Goal: Information Seeking & Learning: Learn about a topic

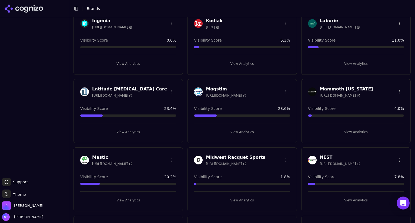
scroll to position [514, 0]
click at [340, 86] on h3 "Mammoth [US_STATE]" at bounding box center [346, 89] width 53 height 6
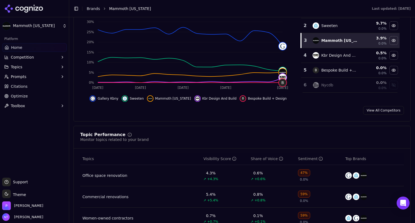
scroll to position [109, 0]
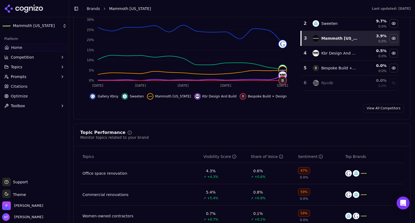
click at [34, 76] on button "Prompts" at bounding box center [34, 76] width 65 height 9
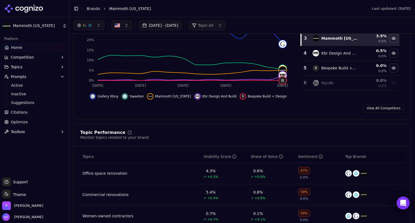
scroll to position [0, 0]
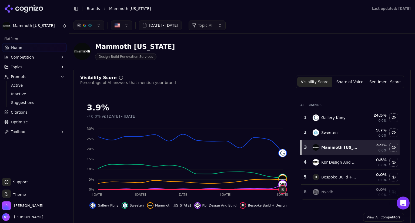
click at [33, 74] on button "Prompts" at bounding box center [34, 76] width 65 height 9
click at [24, 85] on span "Active" at bounding box center [34, 85] width 47 height 5
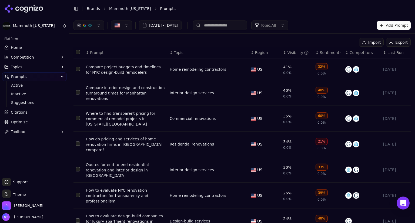
click at [236, 26] on input at bounding box center [220, 26] width 54 height 10
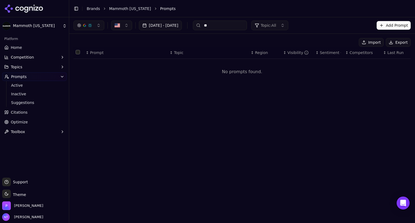
type input "*"
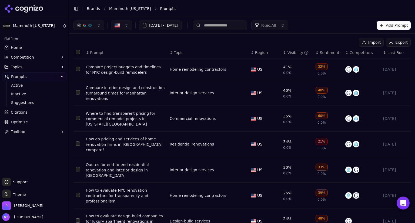
click at [276, 27] on span "Topic: All" at bounding box center [268, 25] width 15 height 5
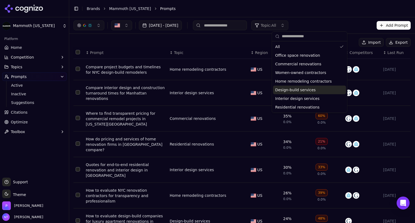
click at [292, 90] on span "Design-build services" at bounding box center [295, 89] width 41 height 5
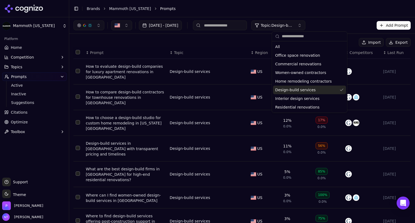
click at [344, 19] on div "[DATE] - [DATE] Topic: Design-build services Add Prompt" at bounding box center [242, 25] width 346 height 16
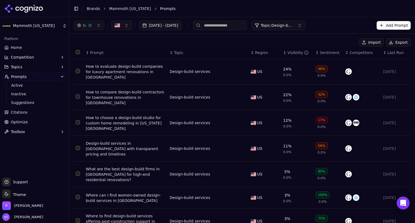
scroll to position [1, 0]
click at [135, 71] on div "How to evaluate design-build companies for luxury apartment renovations in [GEO…" at bounding box center [125, 71] width 79 height 16
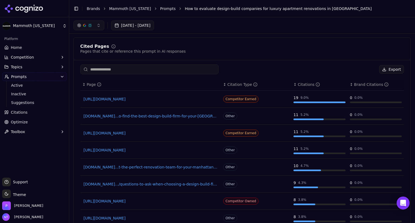
scroll to position [388, 0]
click at [172, 99] on link "[URL][DOMAIN_NAME]" at bounding box center [150, 99] width 134 height 5
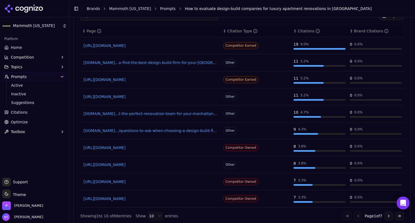
scroll to position [449, 0]
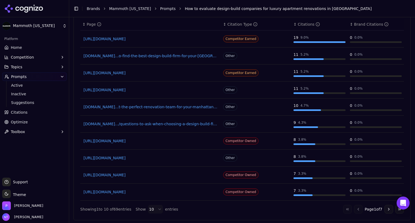
click at [166, 172] on link "[URL][DOMAIN_NAME]" at bounding box center [150, 174] width 134 height 5
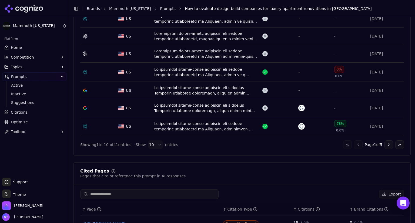
scroll to position [335, 0]
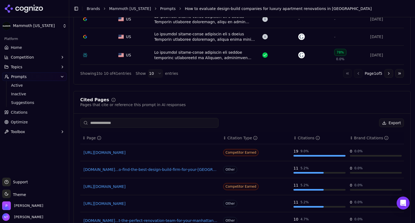
click at [142, 123] on input at bounding box center [149, 123] width 138 height 10
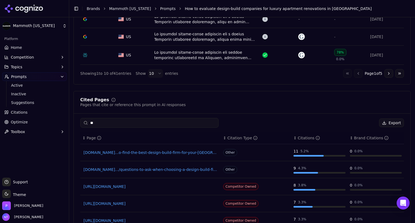
type input "*"
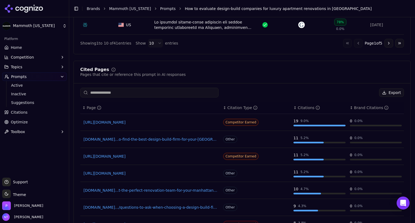
scroll to position [366, 0]
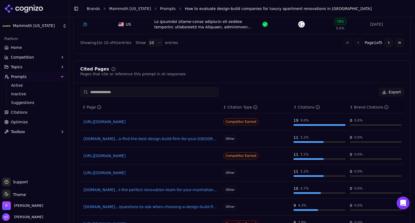
click at [144, 91] on input at bounding box center [149, 92] width 138 height 10
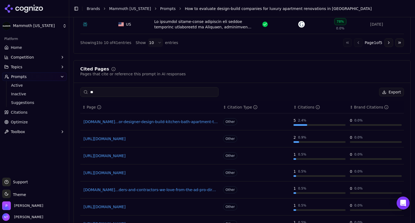
type input "*"
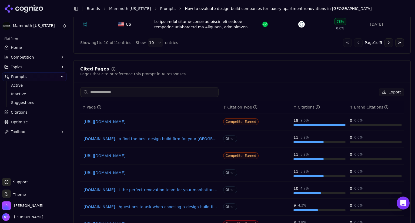
click at [29, 114] on link "Citations" at bounding box center [34, 112] width 65 height 9
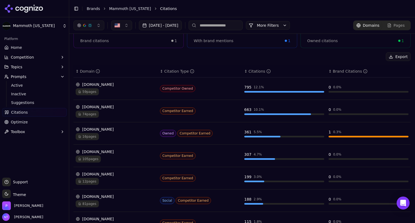
scroll to position [43, 0]
click at [112, 128] on div "[DOMAIN_NAME]" at bounding box center [116, 129] width 80 height 5
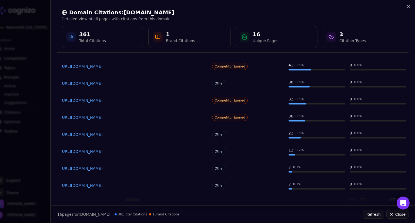
scroll to position [73, 0]
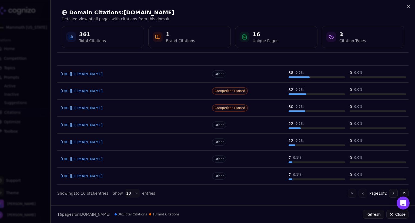
click at [179, 141] on link "[URL][DOMAIN_NAME]" at bounding box center [134, 141] width 146 height 5
click at [162, 90] on link "[URL][DOMAIN_NAME]" at bounding box center [134, 90] width 146 height 5
click at [389, 194] on button "Go to next page" at bounding box center [393, 193] width 9 height 9
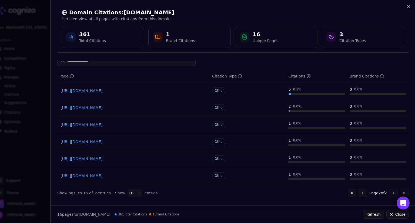
click at [150, 107] on link "[URL][DOMAIN_NAME]" at bounding box center [134, 107] width 146 height 5
click at [358, 190] on button "Go to previous page" at bounding box center [362, 193] width 9 height 9
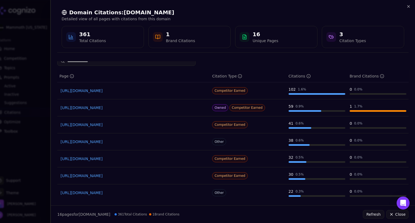
drag, startPoint x: 167, startPoint y: 157, endPoint x: 144, endPoint y: 159, distance: 22.7
